Goal: Find specific page/section: Find specific page/section

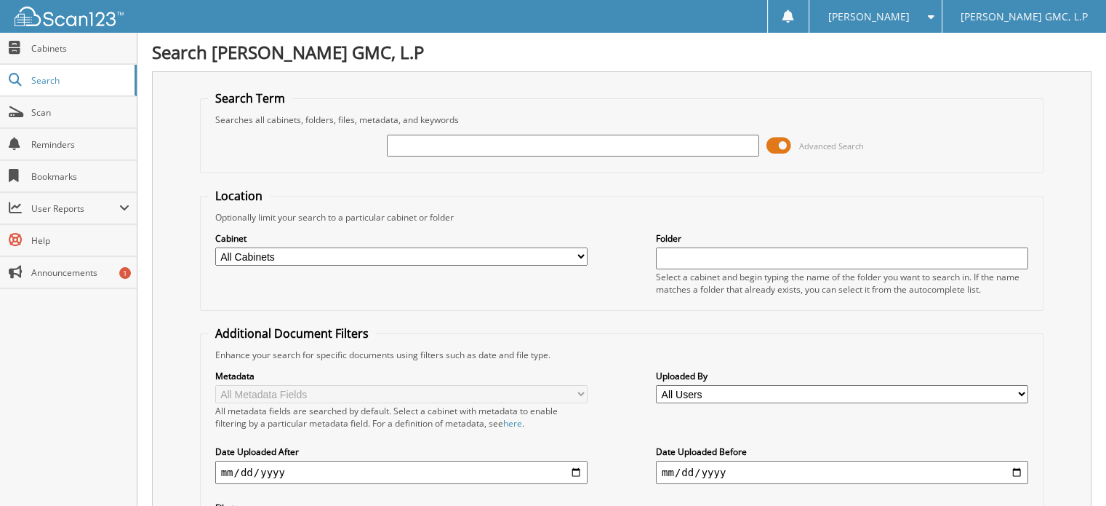
click at [416, 140] on input "text" at bounding box center [573, 146] width 372 height 22
type input "0035919"
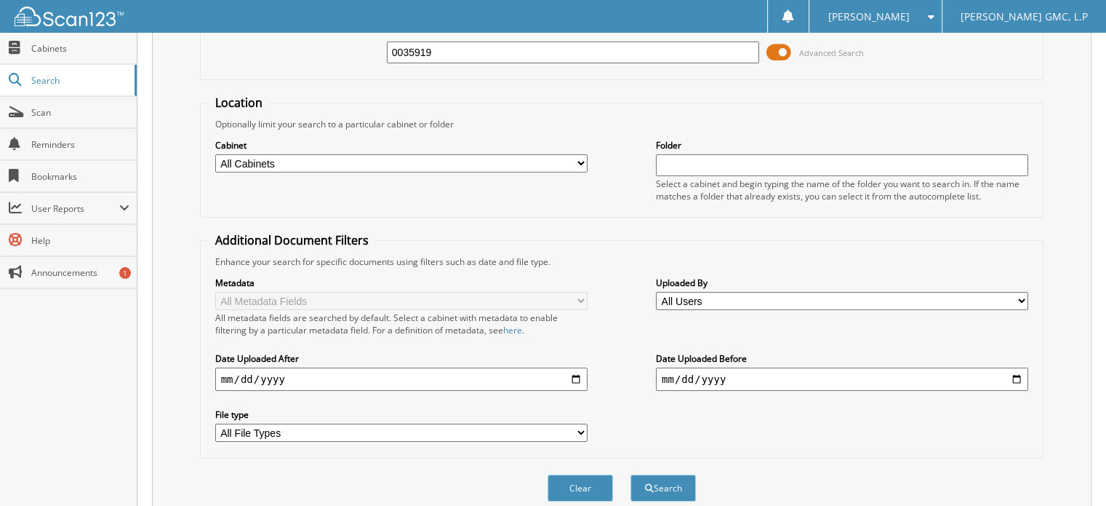
scroll to position [192, 0]
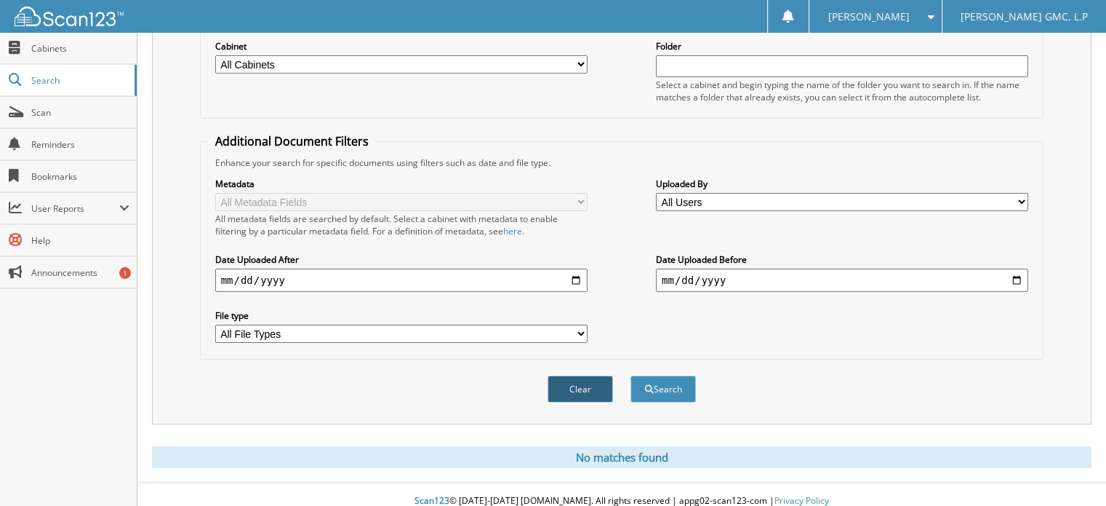
click at [587, 376] on button "Clear" at bounding box center [580, 388] width 65 height 27
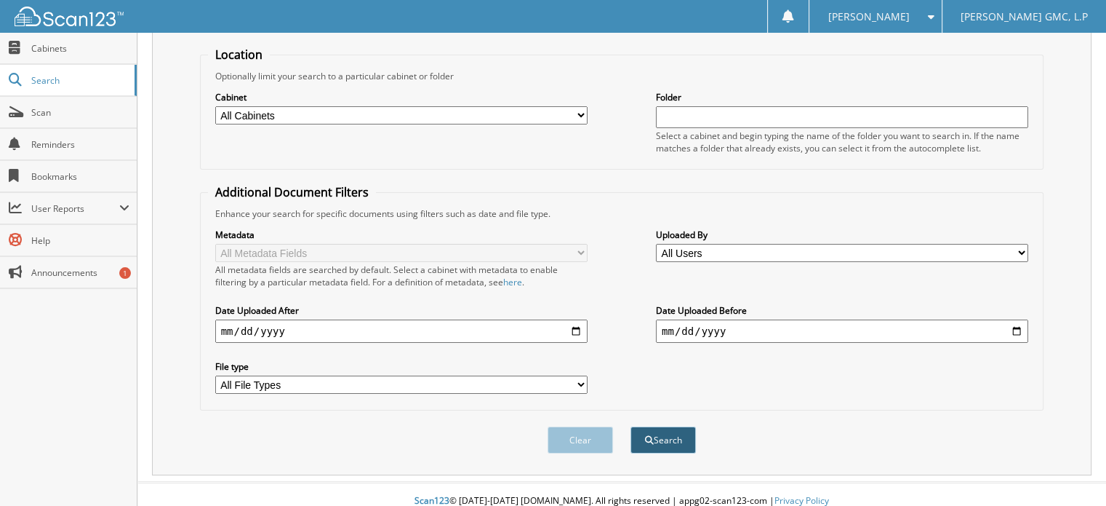
click at [661, 428] on button "Search" at bounding box center [663, 439] width 65 height 27
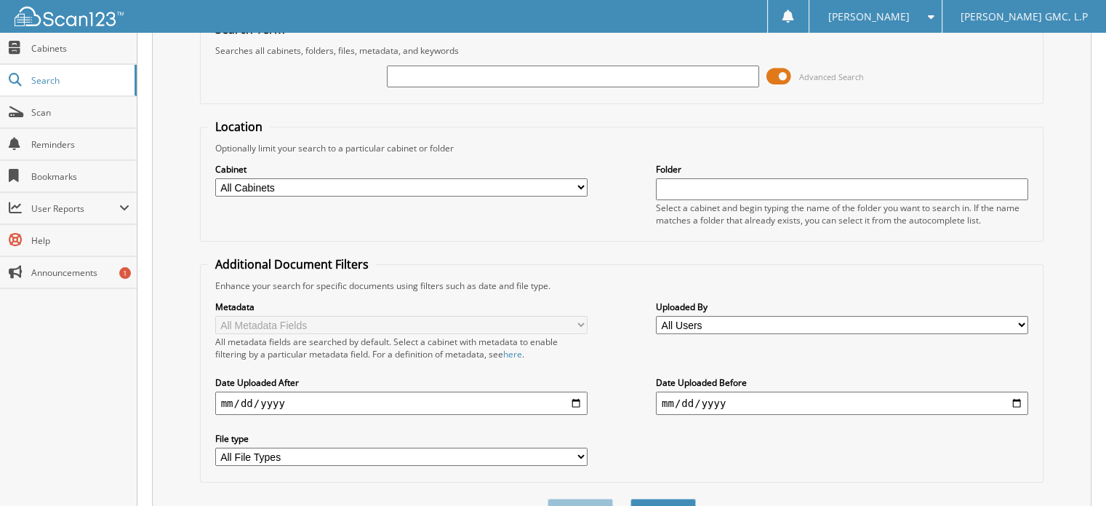
scroll to position [0, 0]
